Goal: Task Accomplishment & Management: Use online tool/utility

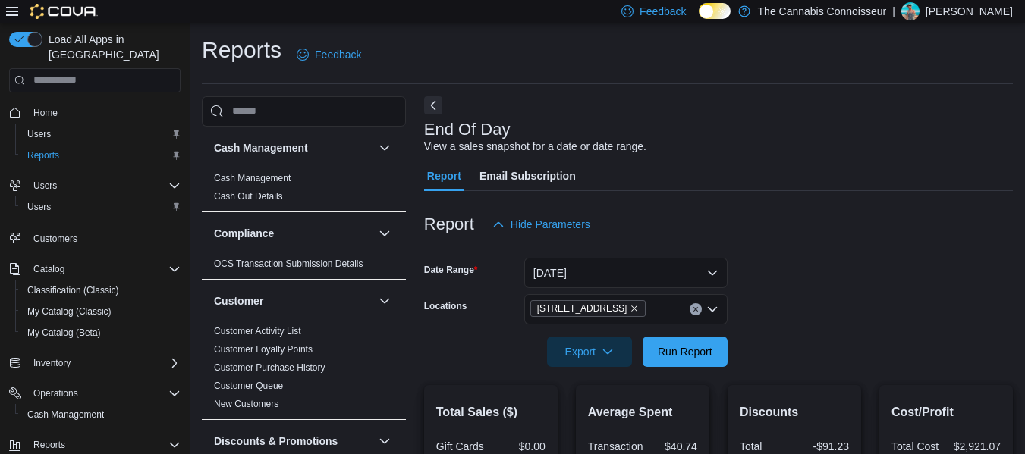
scroll to position [957, 0]
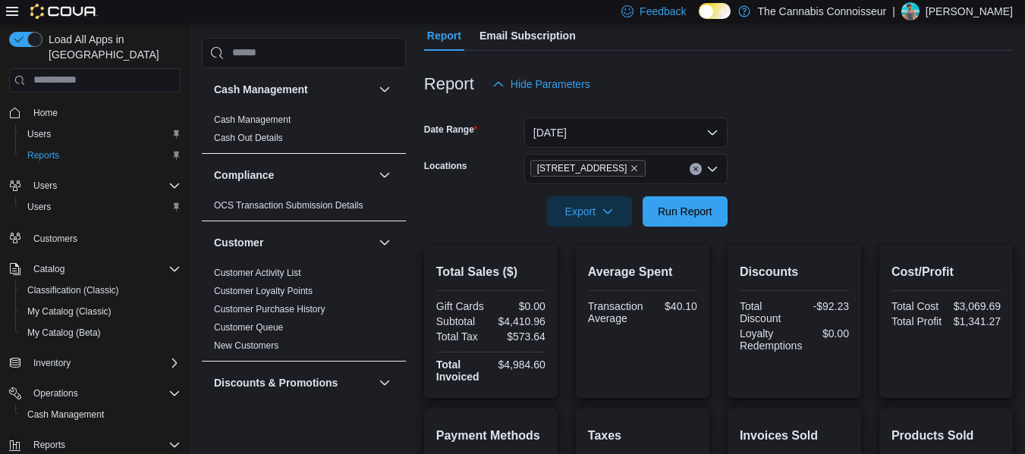
scroll to position [108, 0]
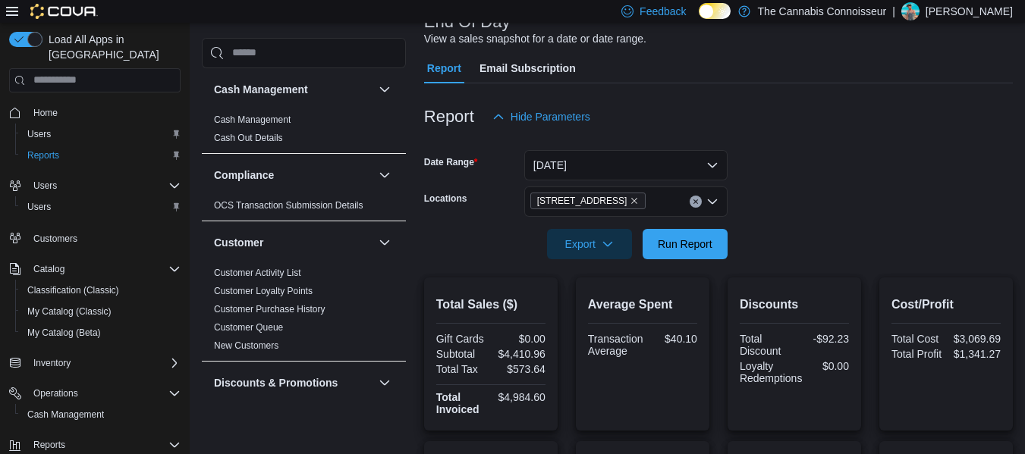
click at [695, 202] on icon "Clear input" at bounding box center [695, 201] width 4 height 4
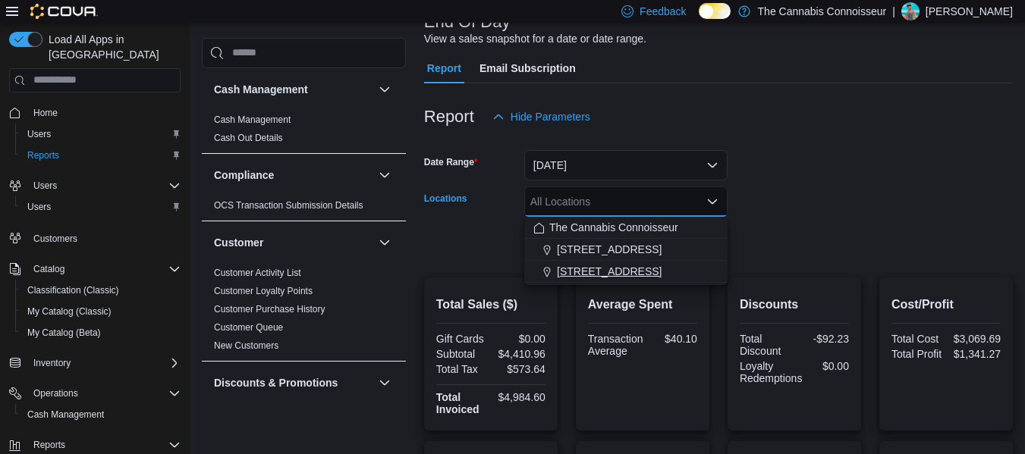
click at [592, 266] on span "99 King St." at bounding box center [609, 271] width 105 height 15
click at [783, 203] on form "Date Range Today Locations 99 King St. Combo box. Selected. 99 King St.. Press …" at bounding box center [718, 195] width 589 height 127
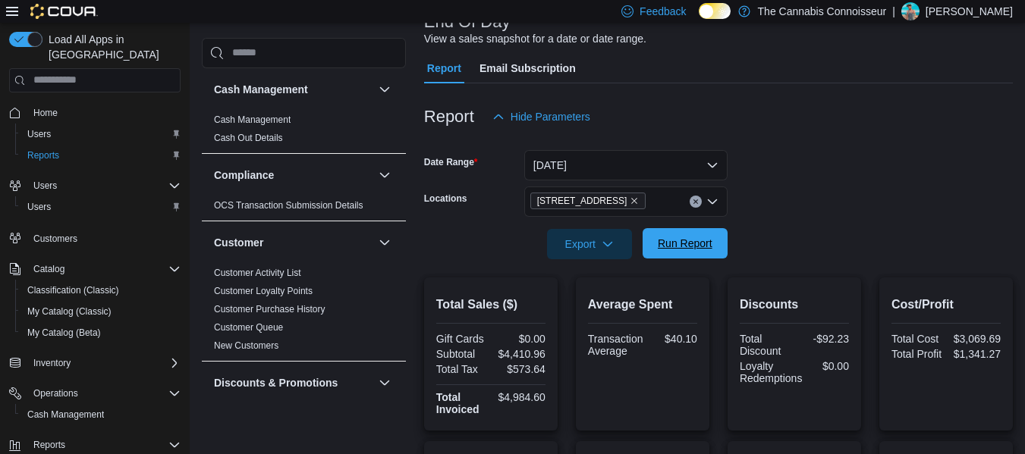
click at [698, 244] on span "Run Report" at bounding box center [685, 243] width 55 height 15
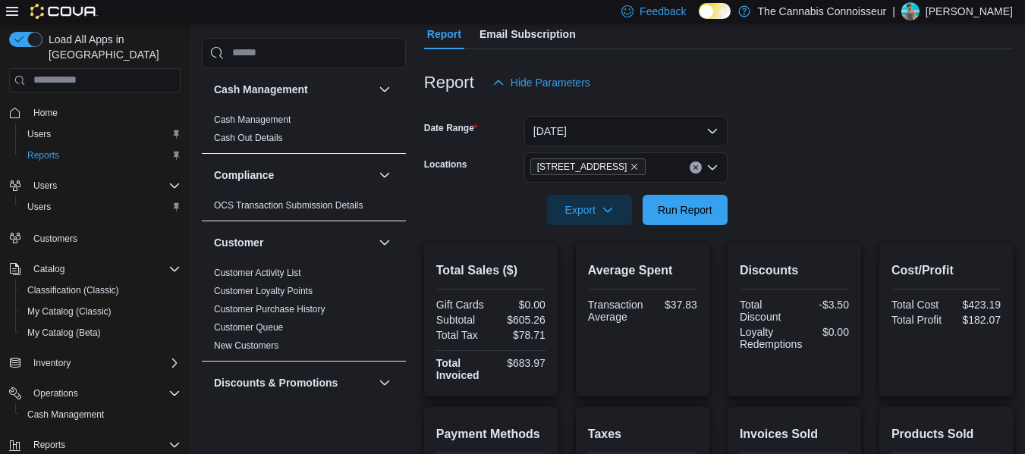
scroll to position [56, 0]
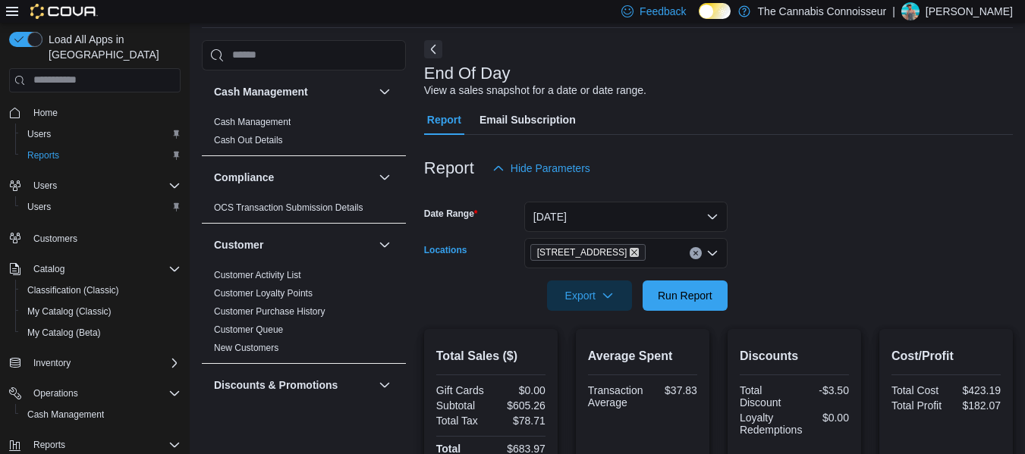
click at [629, 250] on icon "Remove 99 King St. from selection in this group" at bounding box center [633, 252] width 9 height 9
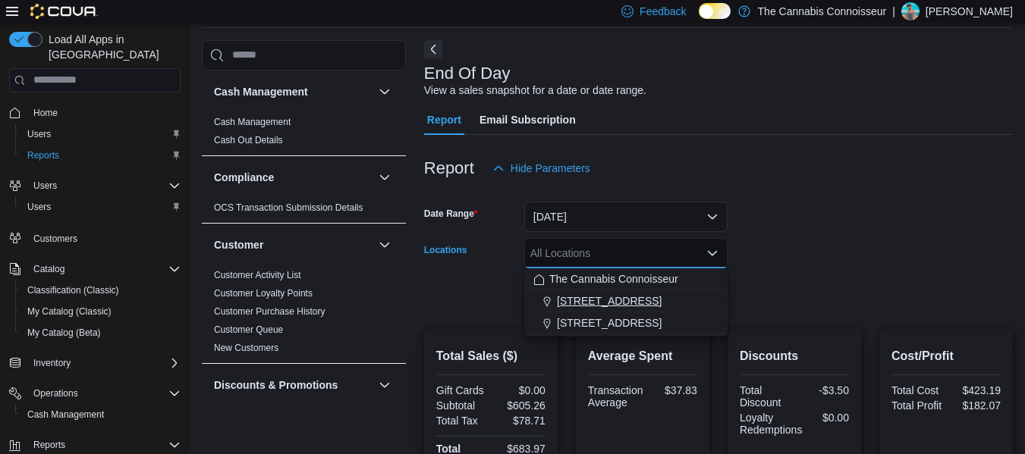
click at [607, 301] on span "[STREET_ADDRESS]" at bounding box center [609, 301] width 105 height 15
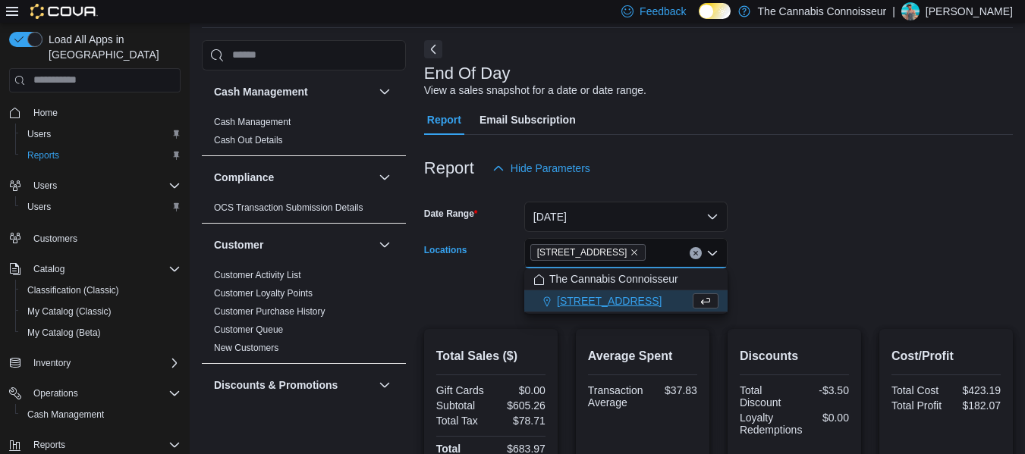
click at [817, 250] on form "Date Range Today Locations 2-1874 Scugog Street Combo box. Selected. 2-1874 Scu…" at bounding box center [718, 247] width 589 height 127
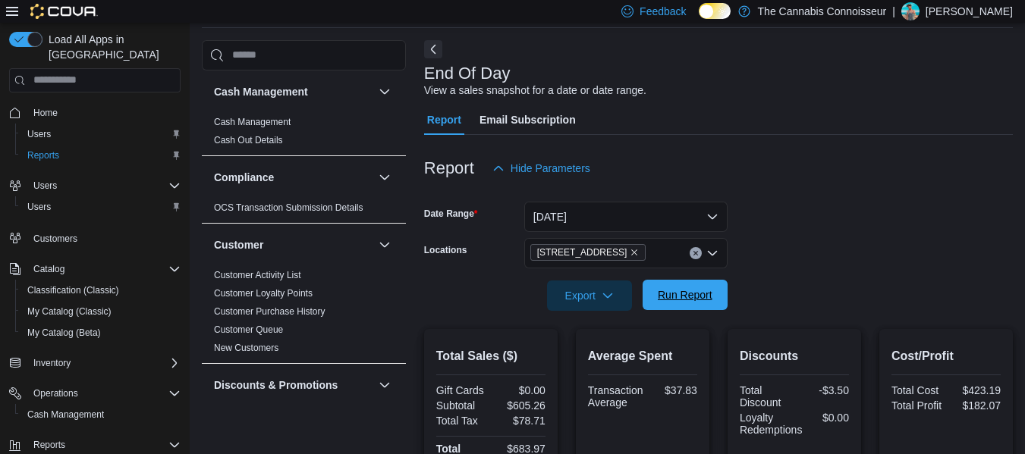
click at [682, 297] on span "Run Report" at bounding box center [685, 294] width 55 height 15
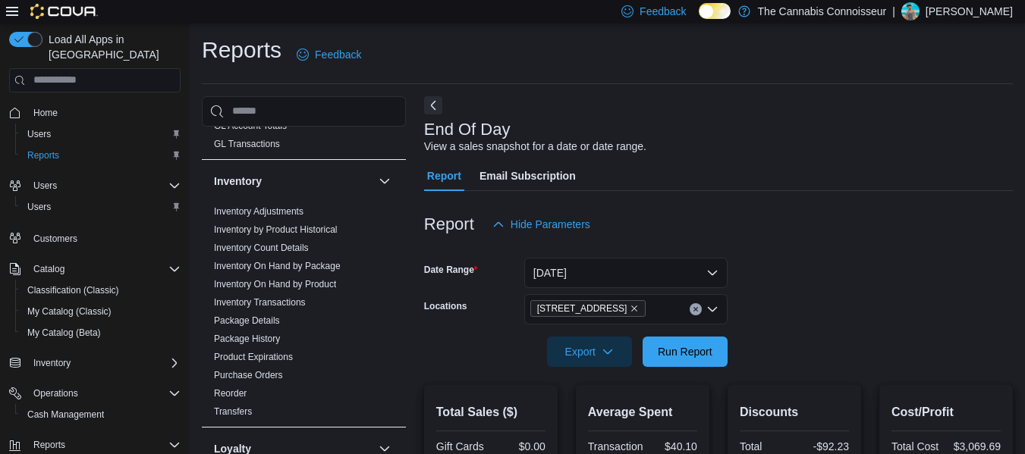
scroll to position [460, 0]
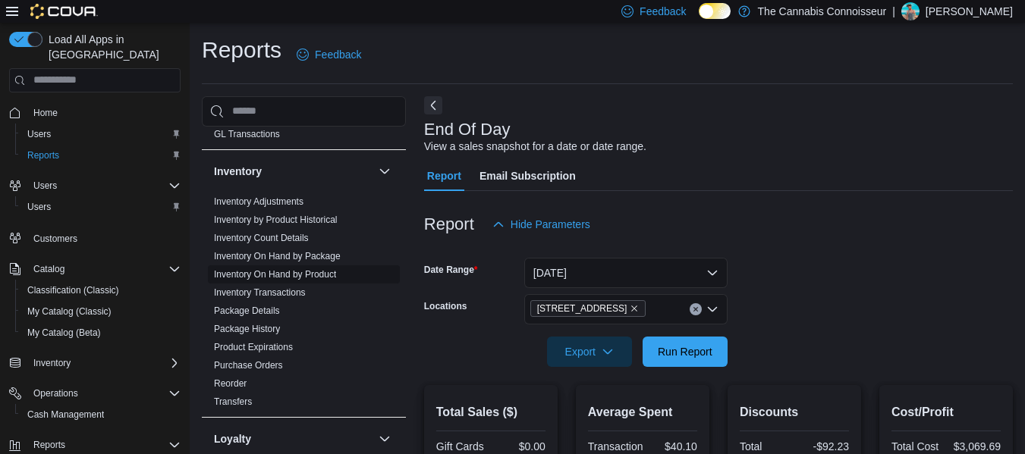
click at [304, 272] on link "Inventory On Hand by Product" at bounding box center [275, 274] width 122 height 11
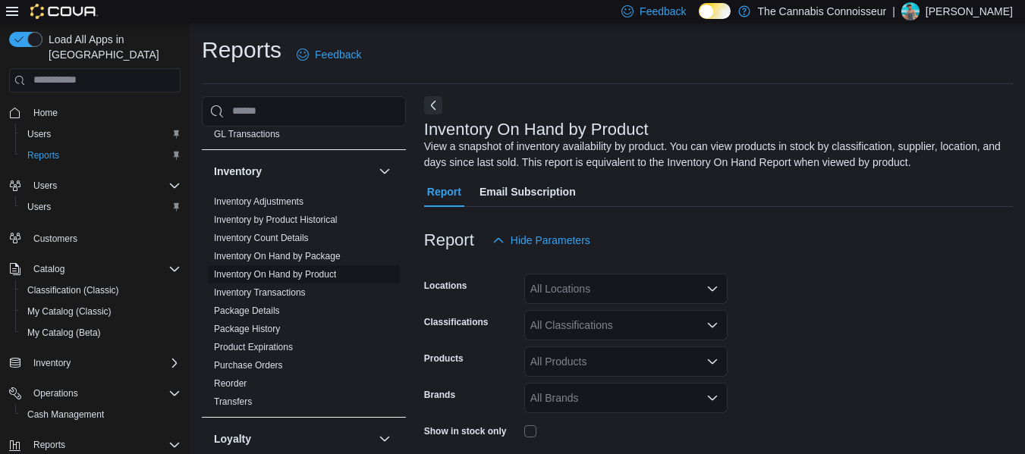
scroll to position [51, 0]
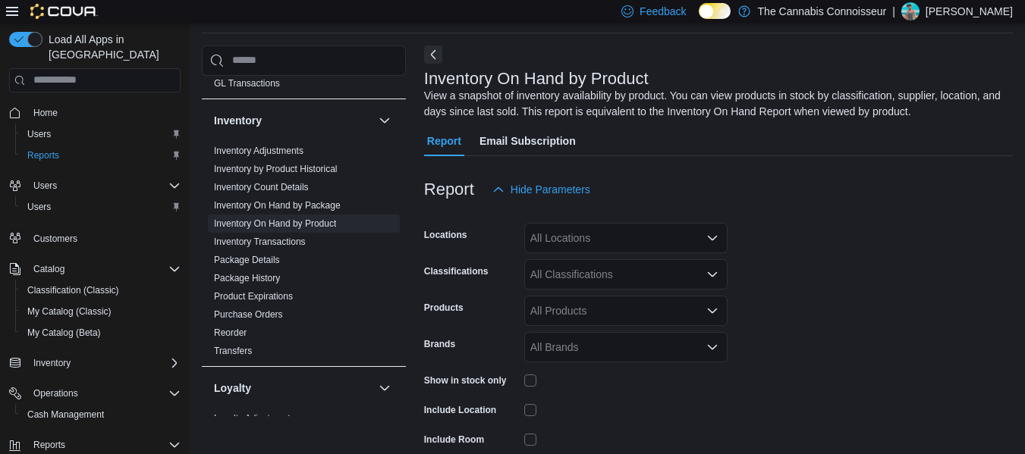
click at [692, 238] on div "All Locations" at bounding box center [625, 238] width 203 height 30
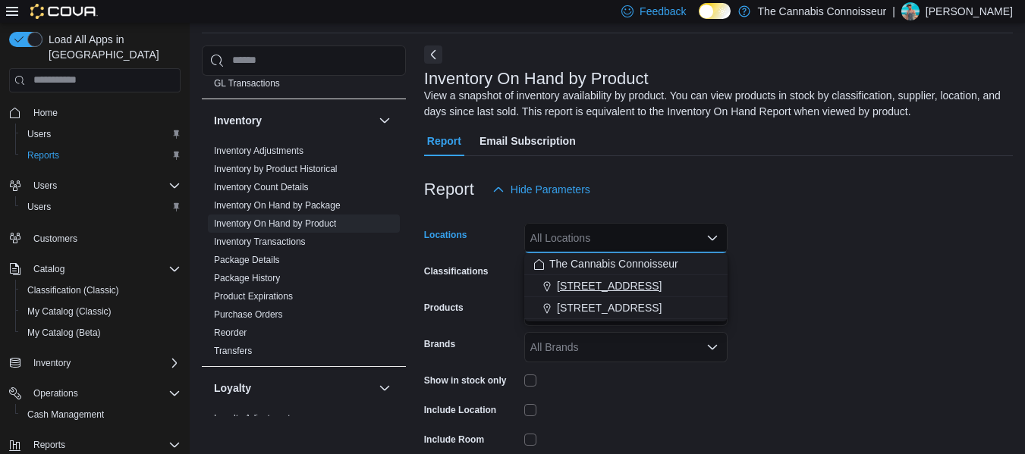
click at [646, 281] on span "[STREET_ADDRESS]" at bounding box center [609, 285] width 105 height 15
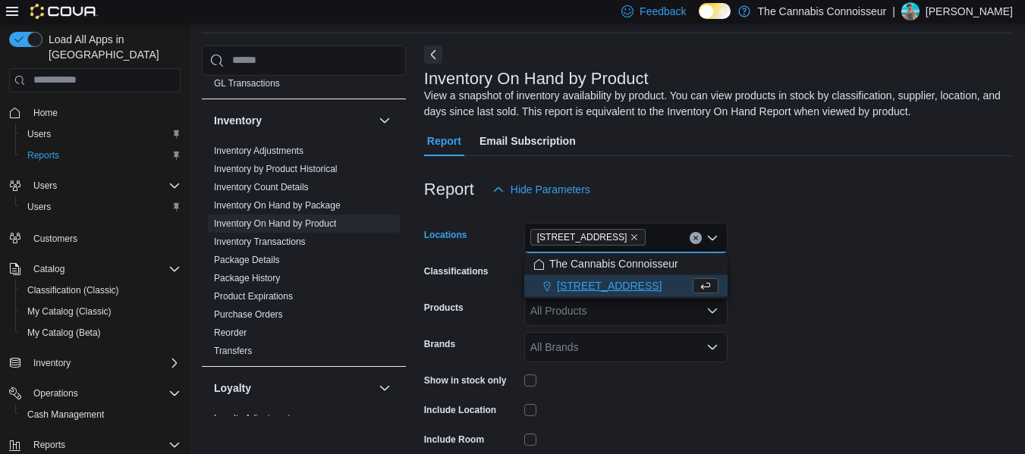
click at [825, 256] on form "Locations 2-1874 Scugog Street Combo box. Selected. 2-1874 Scugog Street. Press…" at bounding box center [718, 364] width 589 height 319
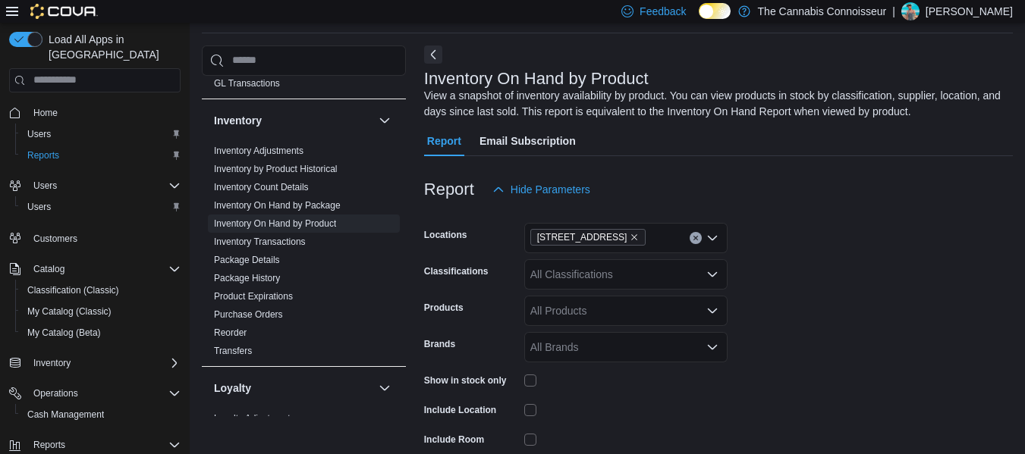
click at [686, 275] on div "All Classifications" at bounding box center [625, 274] width 203 height 30
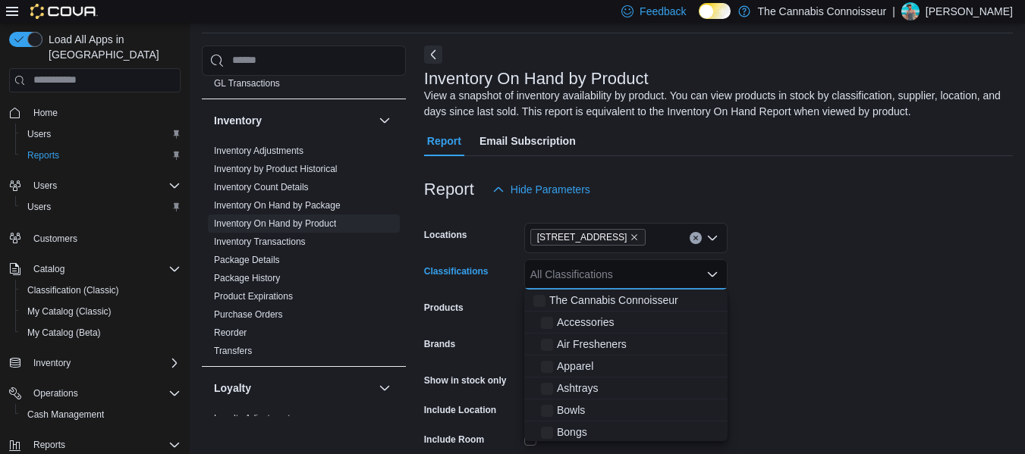
click at [686, 275] on div "All Classifications" at bounding box center [625, 274] width 203 height 30
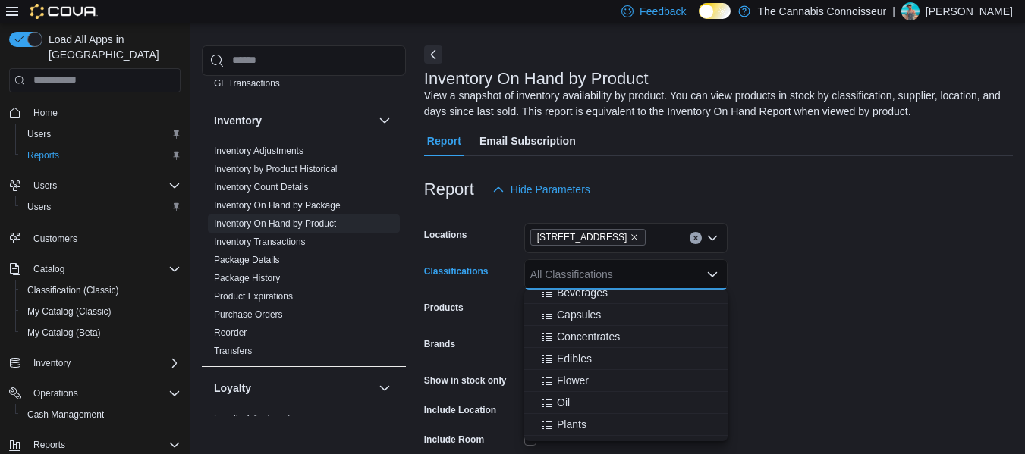
scroll to position [762, 0]
click at [569, 374] on span "Flower" at bounding box center [573, 373] width 32 height 15
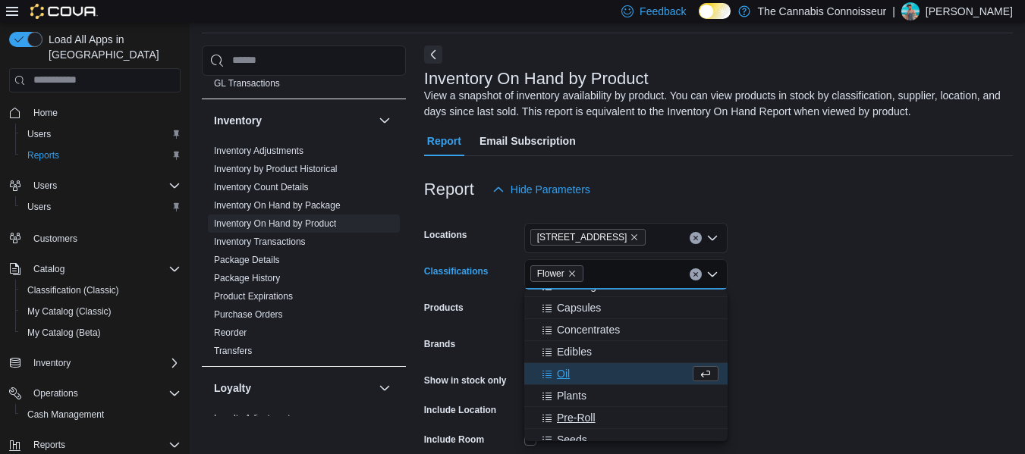
click at [579, 418] on span "Pre-Roll" at bounding box center [576, 417] width 39 height 15
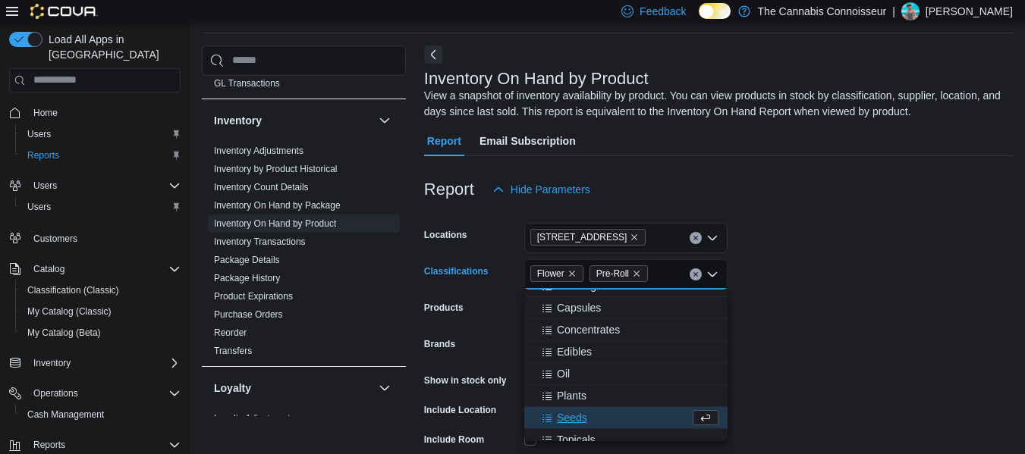
click at [835, 330] on form "Locations 2-1874 Scugog Street Classifications Flower Pre-Roll Combo box. Selec…" at bounding box center [718, 364] width 589 height 319
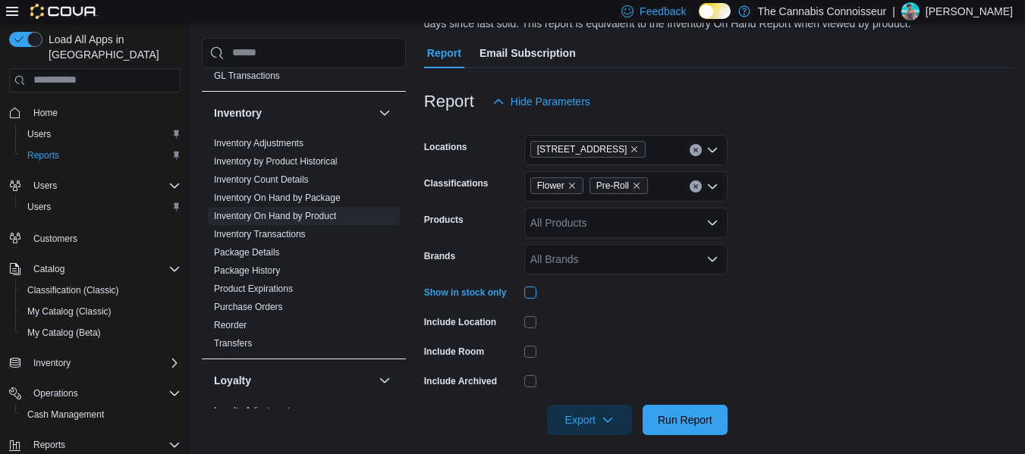
scroll to position [150, 0]
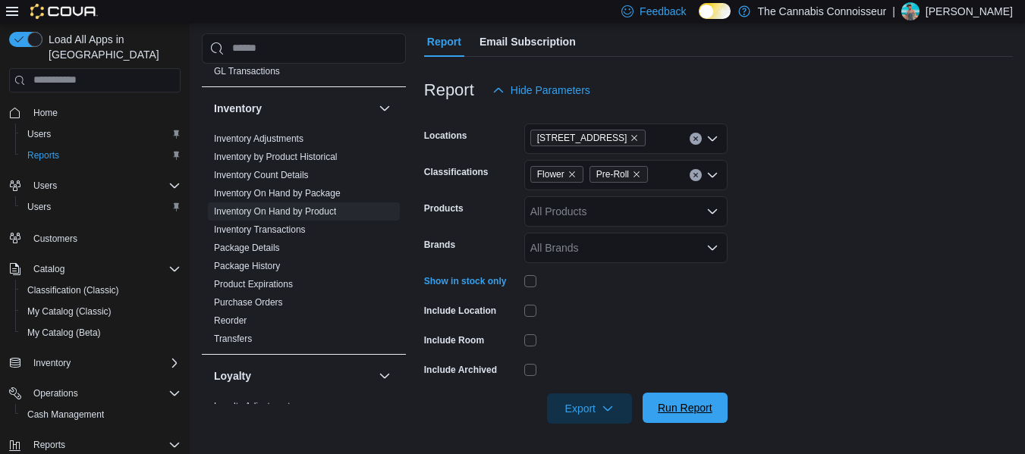
click at [691, 412] on span "Run Report" at bounding box center [685, 407] width 55 height 15
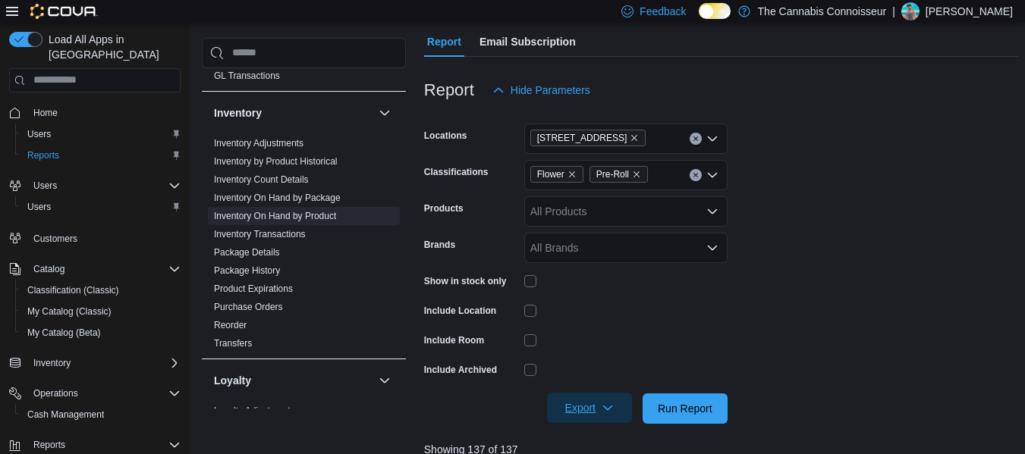
click at [593, 411] on span "Export" at bounding box center [589, 408] width 67 height 30
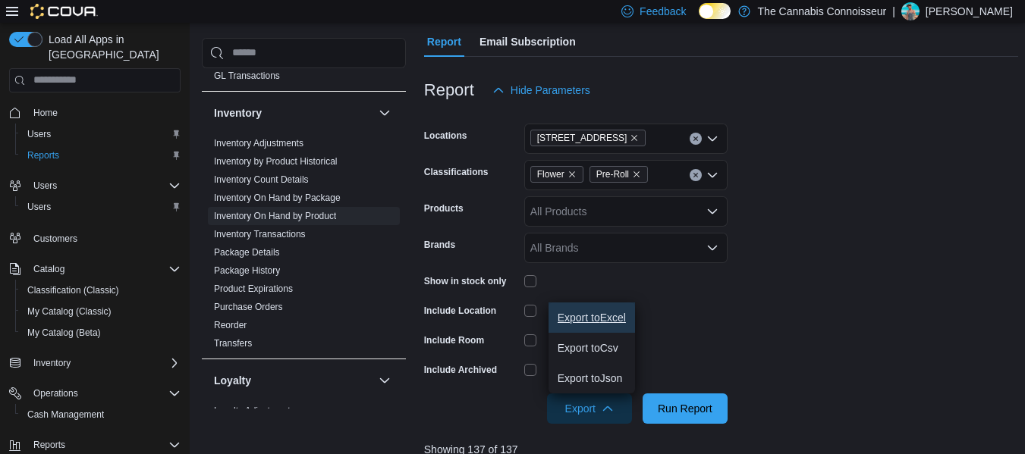
click at [614, 315] on span "Export to Excel" at bounding box center [591, 318] width 68 height 12
